Goal: Information Seeking & Learning: Learn about a topic

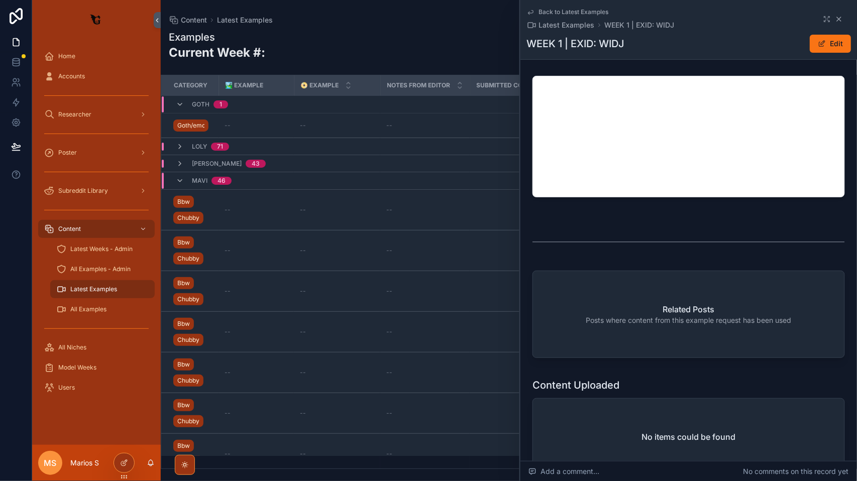
click at [836, 19] on icon "scrollable content" at bounding box center [839, 19] width 8 height 8
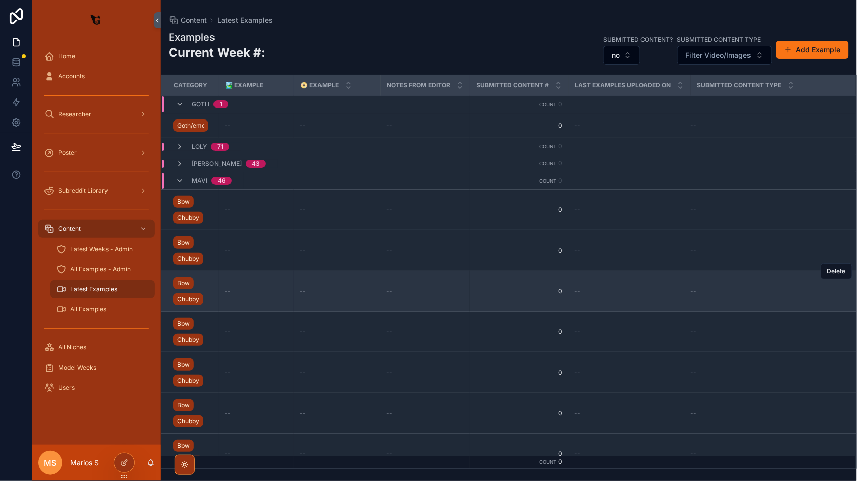
click at [207, 290] on div "Bbw Chubby" at bounding box center [192, 291] width 39 height 32
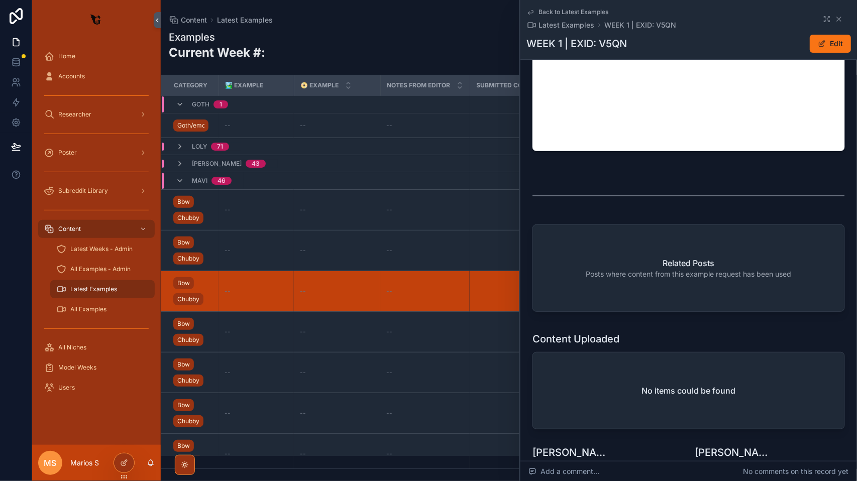
scroll to position [54, 0]
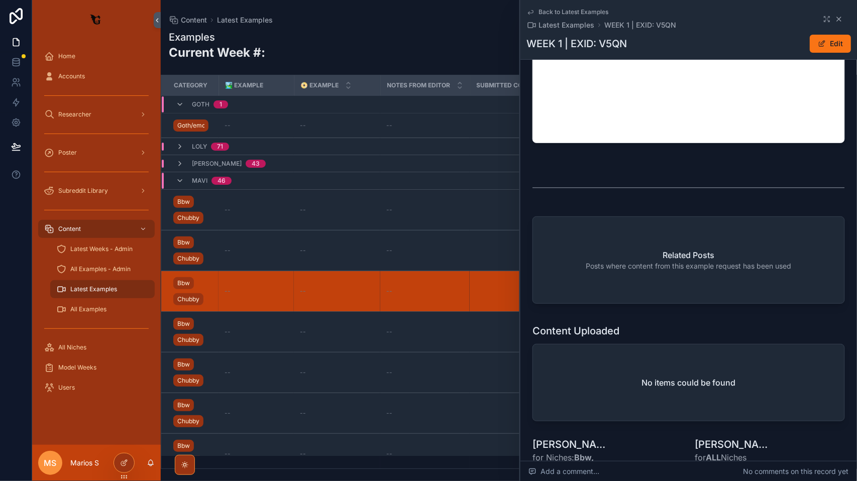
click at [836, 15] on icon "scrollable content" at bounding box center [839, 19] width 8 height 8
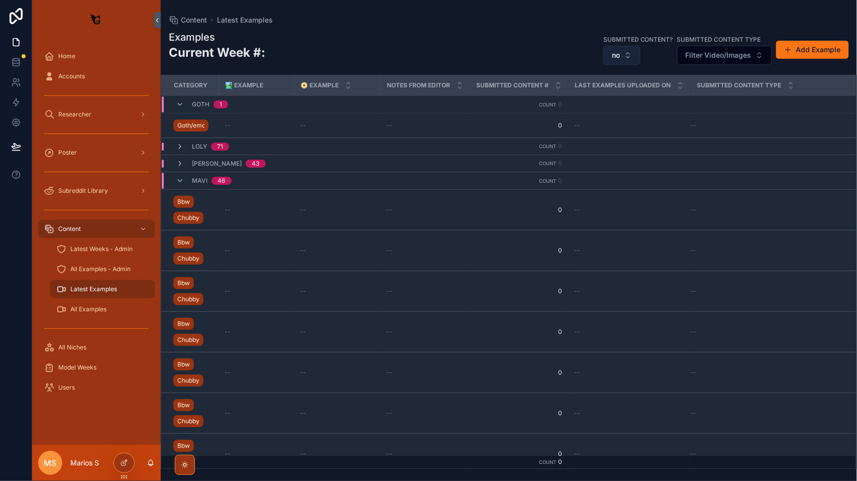
click at [630, 49] on button "no" at bounding box center [621, 55] width 37 height 19
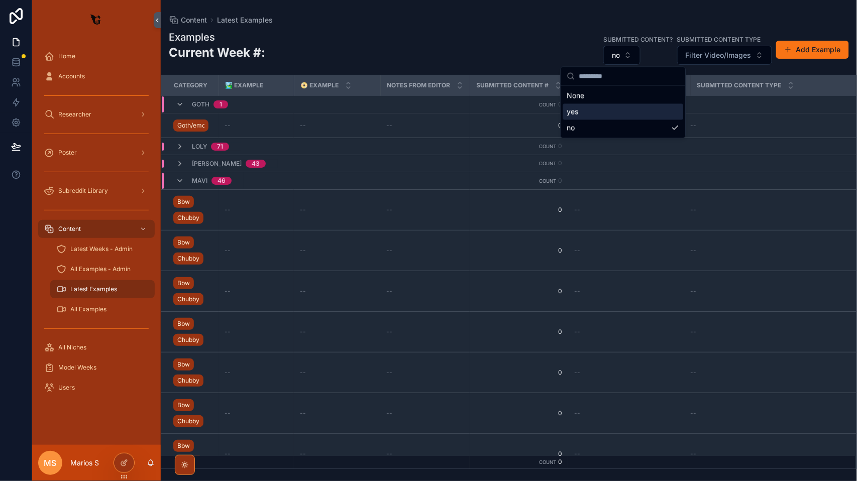
click at [577, 111] on div "yes" at bounding box center [623, 112] width 121 height 16
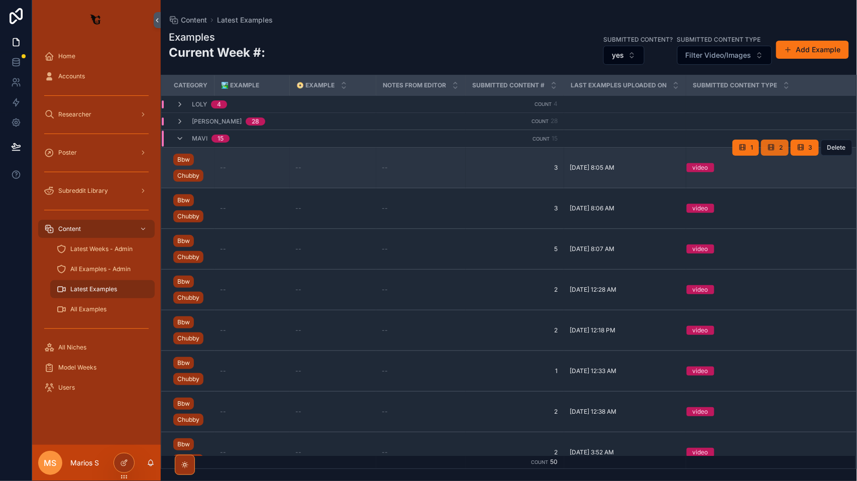
click at [779, 149] on span "2" at bounding box center [781, 148] width 4 height 8
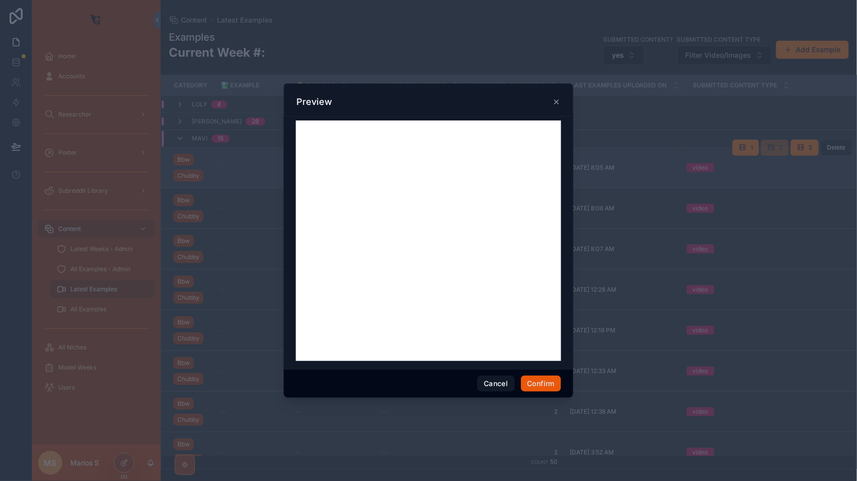
click at [540, 389] on button "Confirm" at bounding box center [541, 384] width 40 height 16
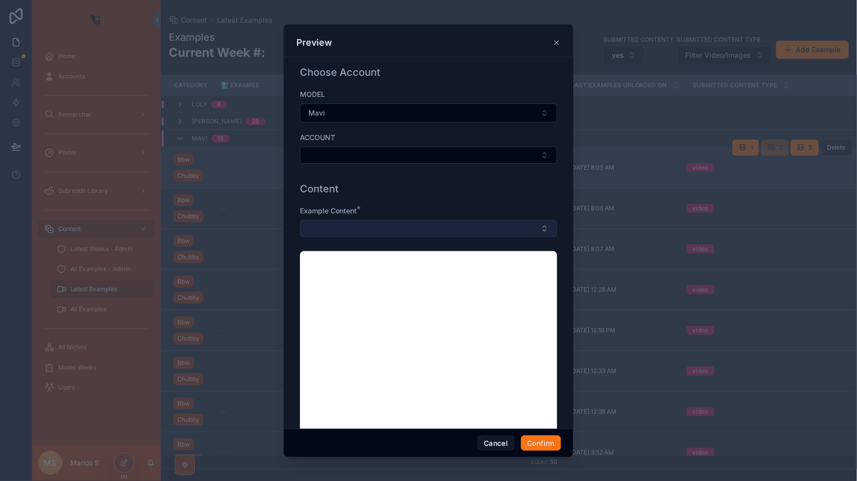
click at [383, 226] on button "Select Button" at bounding box center [428, 228] width 257 height 17
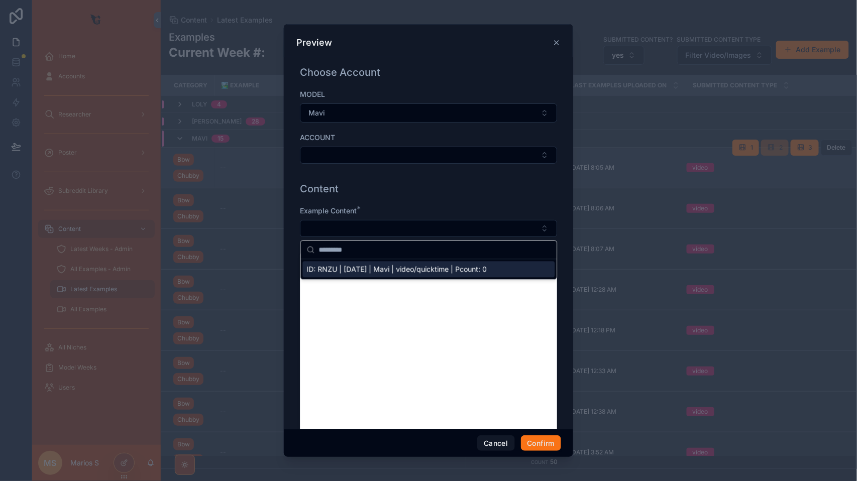
click at [368, 270] on span "ID: RNZU | [DATE] | Mavi | video/quicktime | Pcount: 0" at bounding box center [397, 270] width 180 height 10
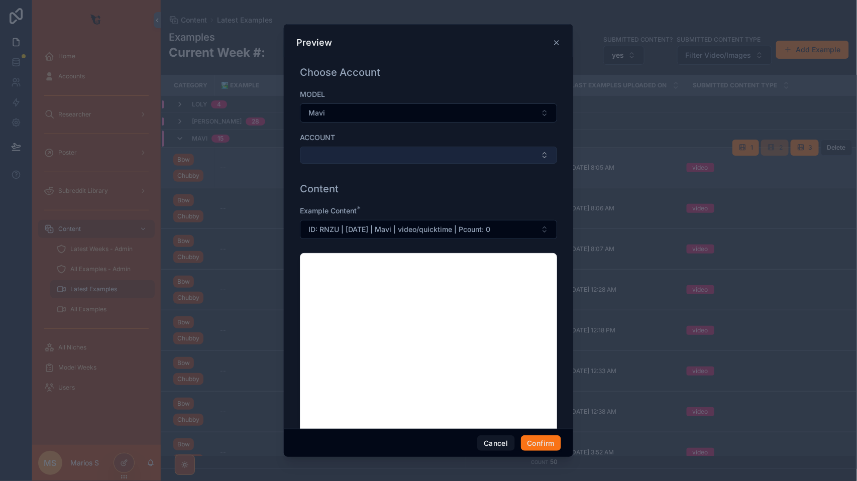
click at [358, 153] on button "Select Button" at bounding box center [428, 155] width 257 height 17
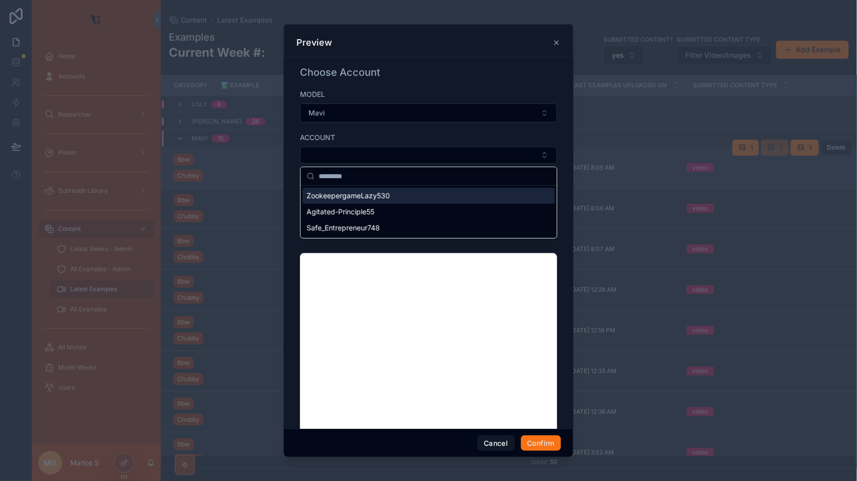
click at [355, 203] on div "ZookeepergameLazy530" at bounding box center [429, 196] width 252 height 16
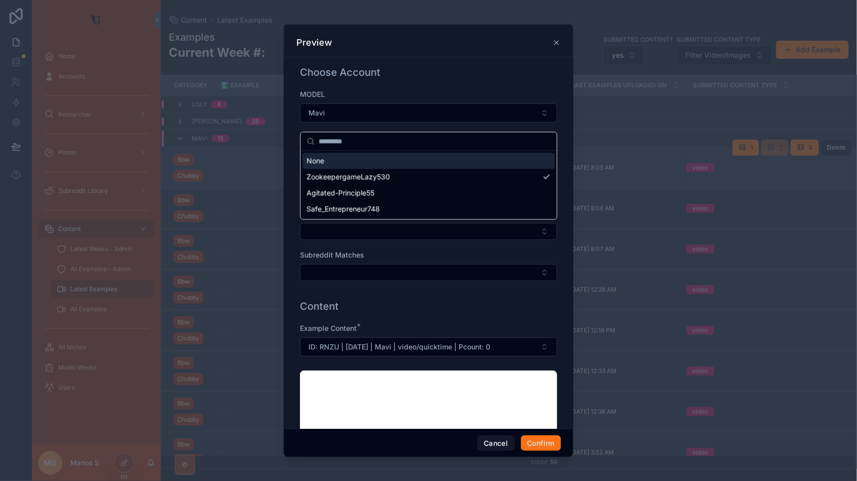
scroll to position [40, 0]
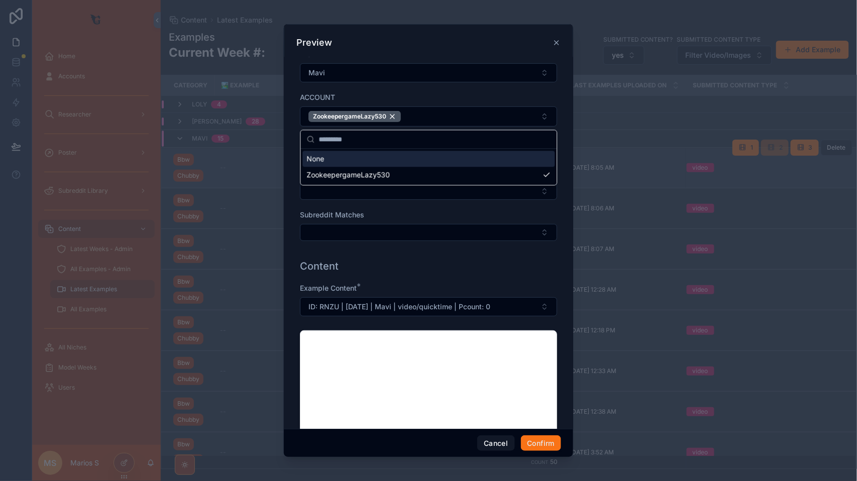
click at [376, 247] on div "Subreddit Matches ALL Subreddit Matches" at bounding box center [428, 210] width 257 height 82
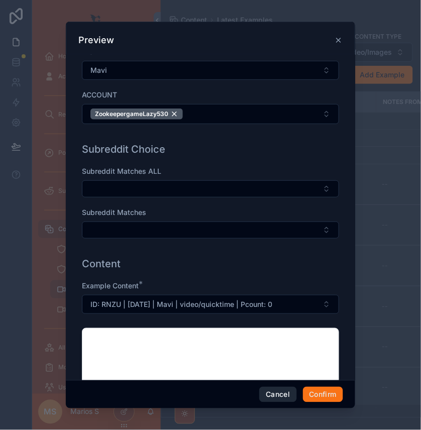
click at [272, 402] on button "Cancel" at bounding box center [277, 395] width 37 height 16
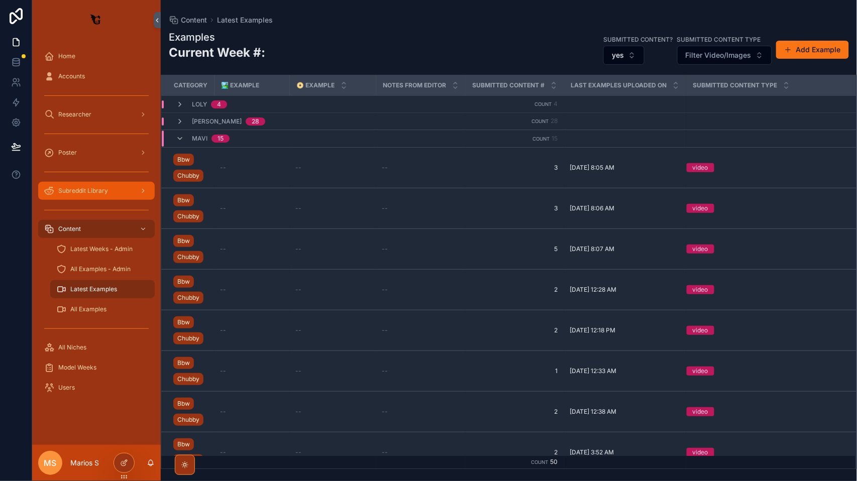
click at [94, 195] on div "Subreddit Library" at bounding box center [96, 191] width 104 height 16
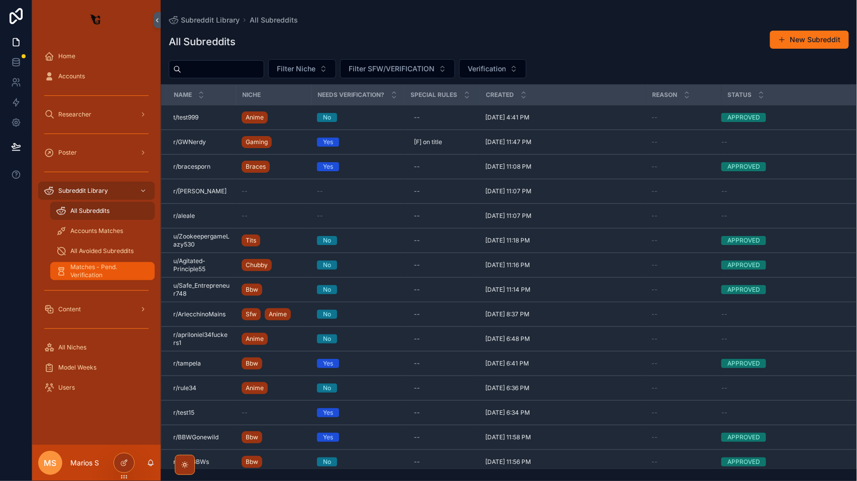
click at [100, 268] on span "Matches - Pend. Verification" at bounding box center [107, 271] width 74 height 16
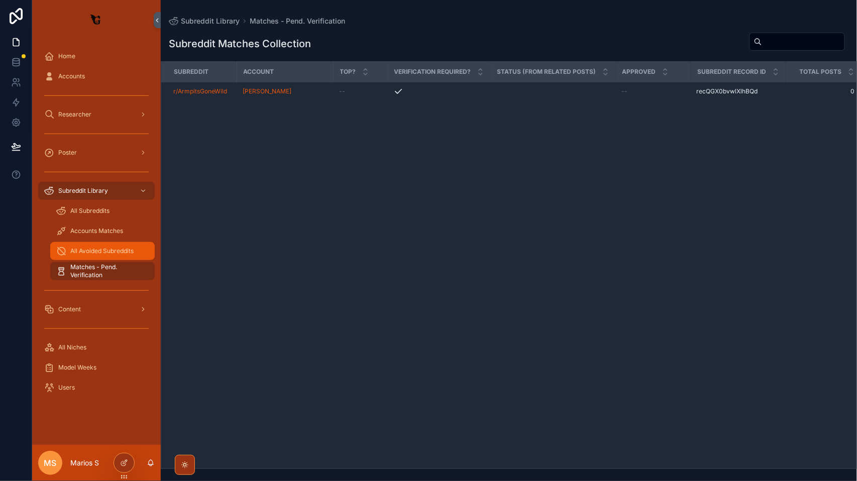
click at [91, 253] on span "All Avoided Subreddits" at bounding box center [101, 251] width 63 height 8
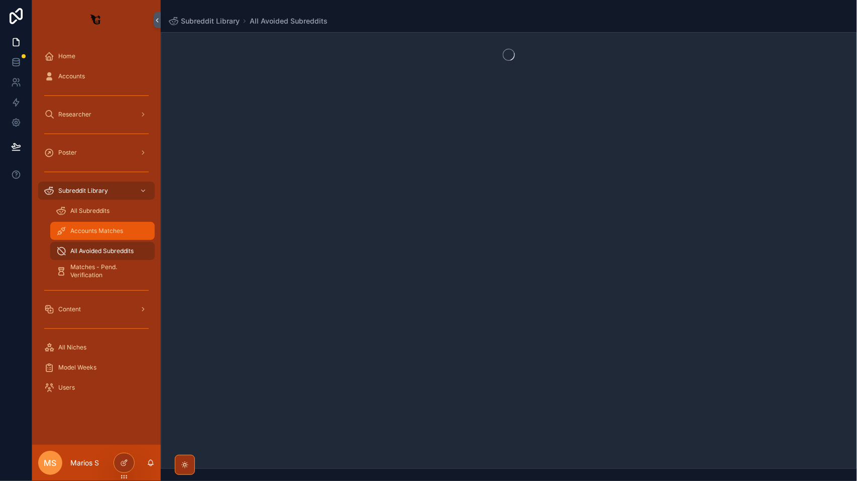
click at [88, 230] on span "Accounts Matches" at bounding box center [96, 231] width 53 height 8
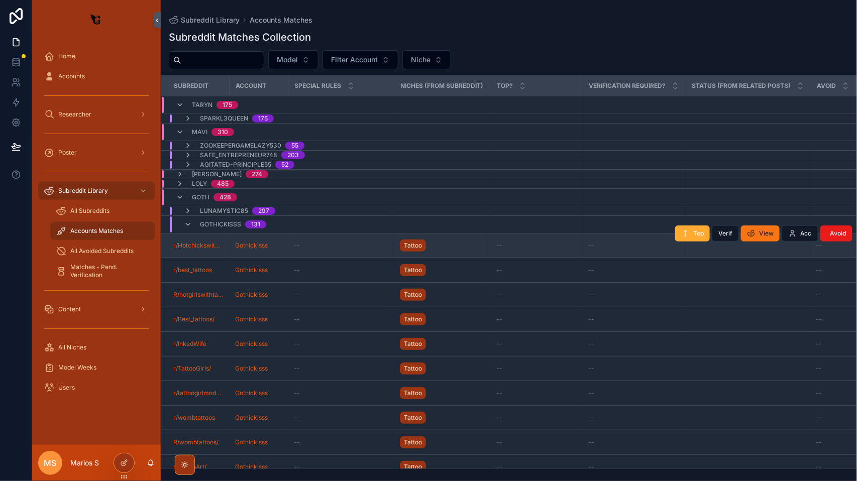
click at [226, 246] on td "r/Hotchickswithtattoos" at bounding box center [195, 246] width 68 height 25
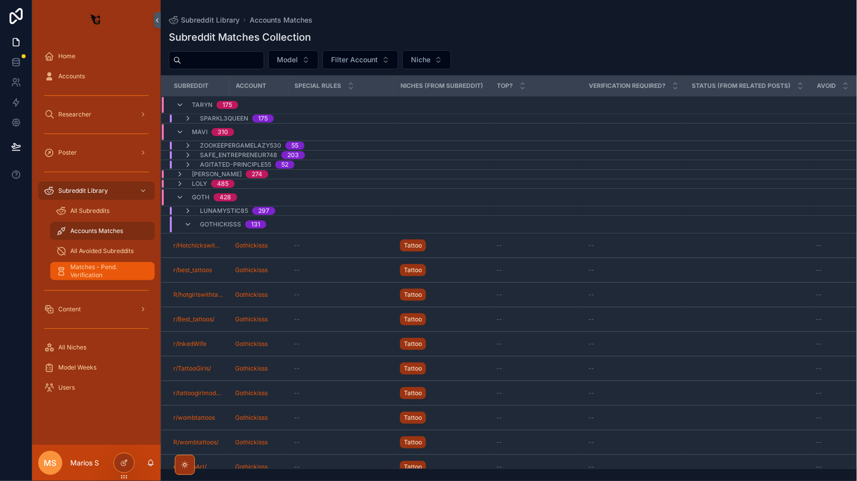
click at [103, 271] on span "Matches - Pend. Verification" at bounding box center [107, 271] width 74 height 16
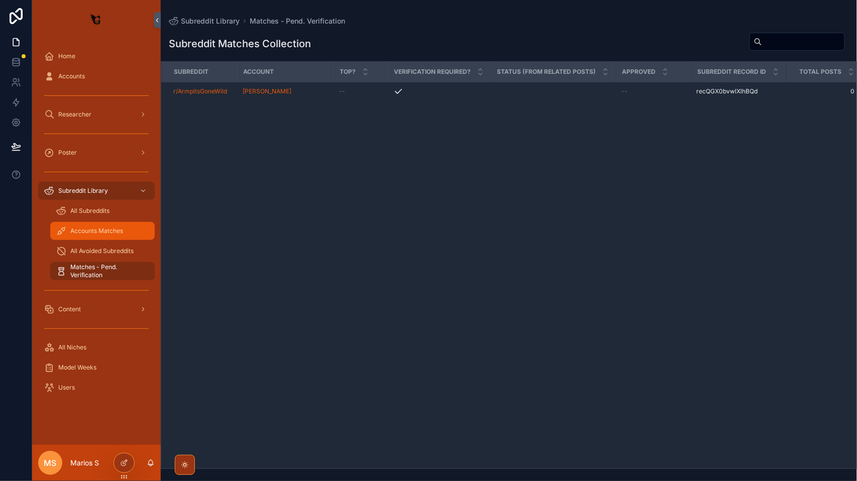
click at [89, 229] on span "Accounts Matches" at bounding box center [96, 231] width 53 height 8
